Goal: Check status

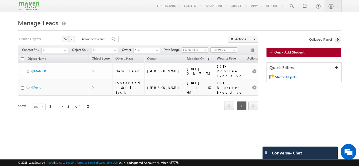
click at [227, 51] on span "This Week" at bounding box center [223, 50] width 25 height 5
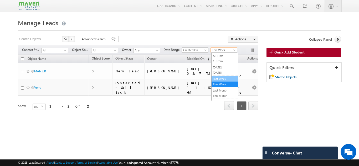
click at [223, 78] on link "Last Week" at bounding box center [225, 79] width 27 height 5
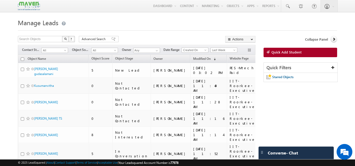
scroll to position [13, 0]
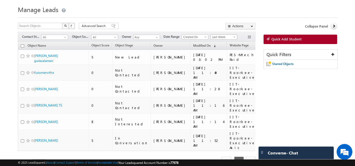
click at [231, 37] on span "Last Week" at bounding box center [223, 37] width 25 height 5
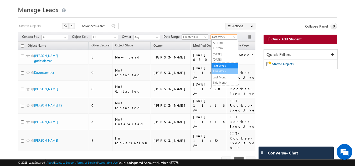
click at [224, 72] on link "This Week" at bounding box center [225, 71] width 27 height 5
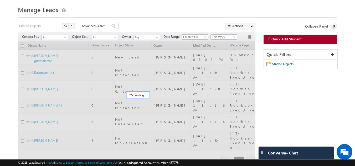
scroll to position [0, 0]
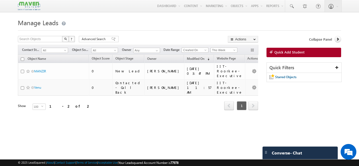
click at [230, 48] on span "This Week" at bounding box center [224, 50] width 27 height 6
click at [230, 49] on span "This Week" at bounding box center [223, 50] width 25 height 5
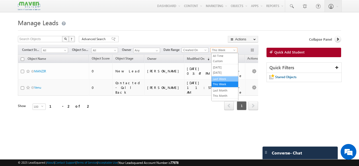
click at [222, 80] on link "Last Week" at bounding box center [225, 79] width 27 height 5
